Goal: Find contact information: Find contact information

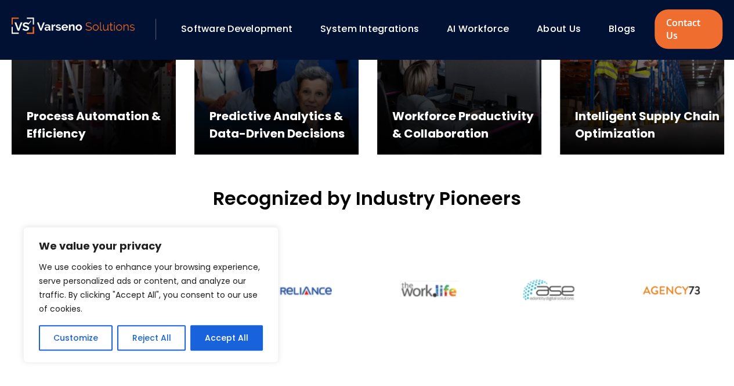
scroll to position [682, 0]
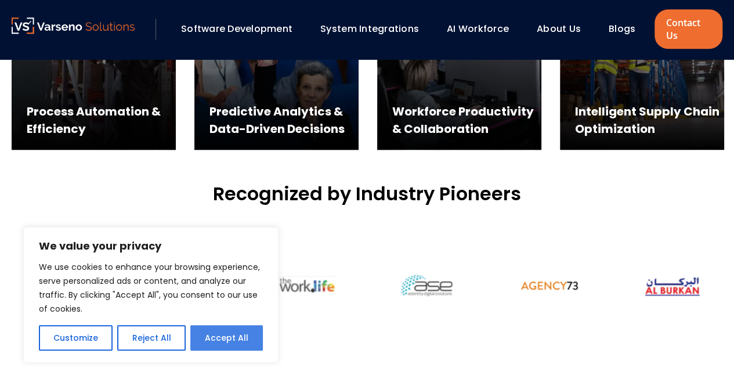
click at [195, 338] on button "Accept All" at bounding box center [226, 338] width 72 height 26
checkbox input "true"
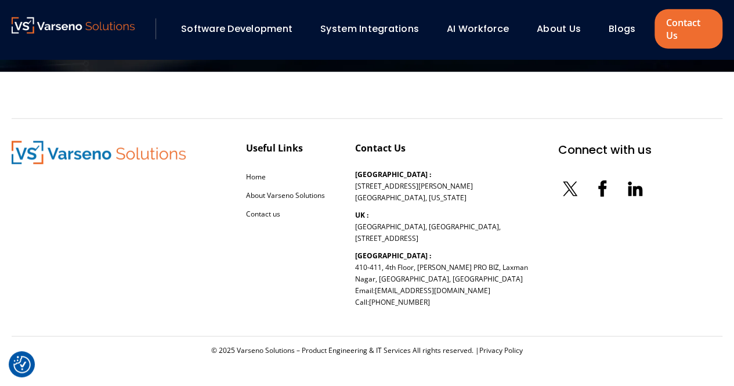
scroll to position [3608, 0]
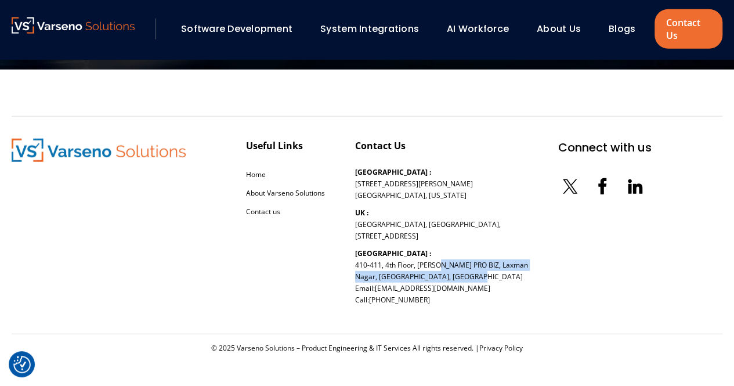
drag, startPoint x: 386, startPoint y: 264, endPoint x: 419, endPoint y: 277, distance: 35.4
click at [419, 277] on p "[GEOGRAPHIC_DATA] : [STREET_ADDRESS][PERSON_NAME] Email: [EMAIL_ADDRESS][DOMAIN…" at bounding box center [441, 277] width 173 height 58
copy p "4th Floor, [PERSON_NAME] PRO BIZ, Laxman Nagar, Baner, [GEOGRAPHIC_DATA]"
click at [510, 275] on div "Useful Links Home About Varseno Solutions Contact us Contact Us [GEOGRAPHIC_DAT…" at bounding box center [332, 225] width 640 height 173
